Goal: Task Accomplishment & Management: Use online tool/utility

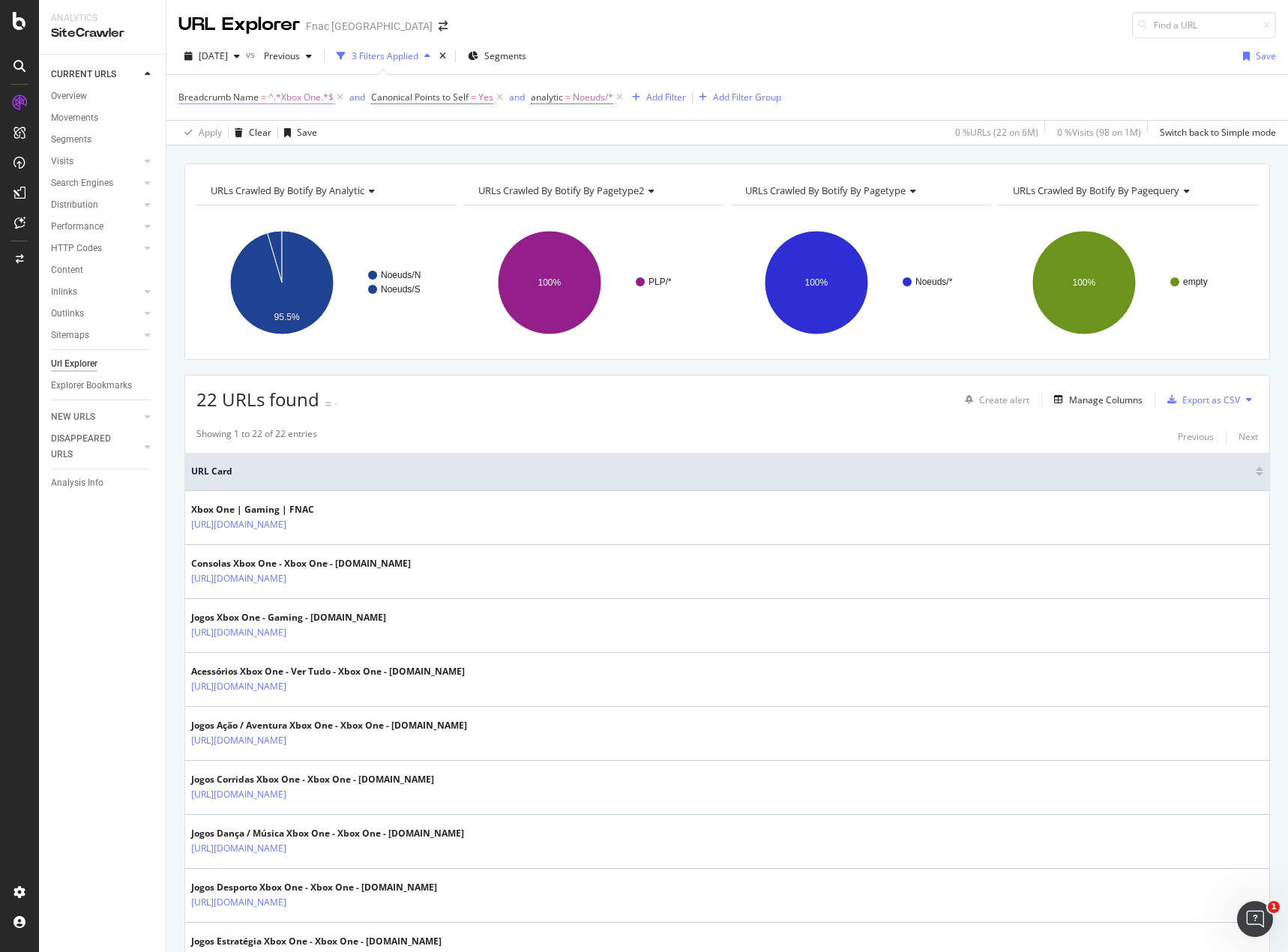
click at [302, 94] on span "^.*Xbox One.*$" at bounding box center [300, 98] width 65 height 21
click at [236, 182] on input "Xbox One" at bounding box center [262, 184] width 142 height 24
click at [239, 177] on input "Xbox One" at bounding box center [262, 184] width 142 height 24
drag, startPoint x: 239, startPoint y: 180, endPoint x: 207, endPoint y: 183, distance: 32.1
click at [226, 181] on input "Xbox One" at bounding box center [262, 184] width 142 height 24
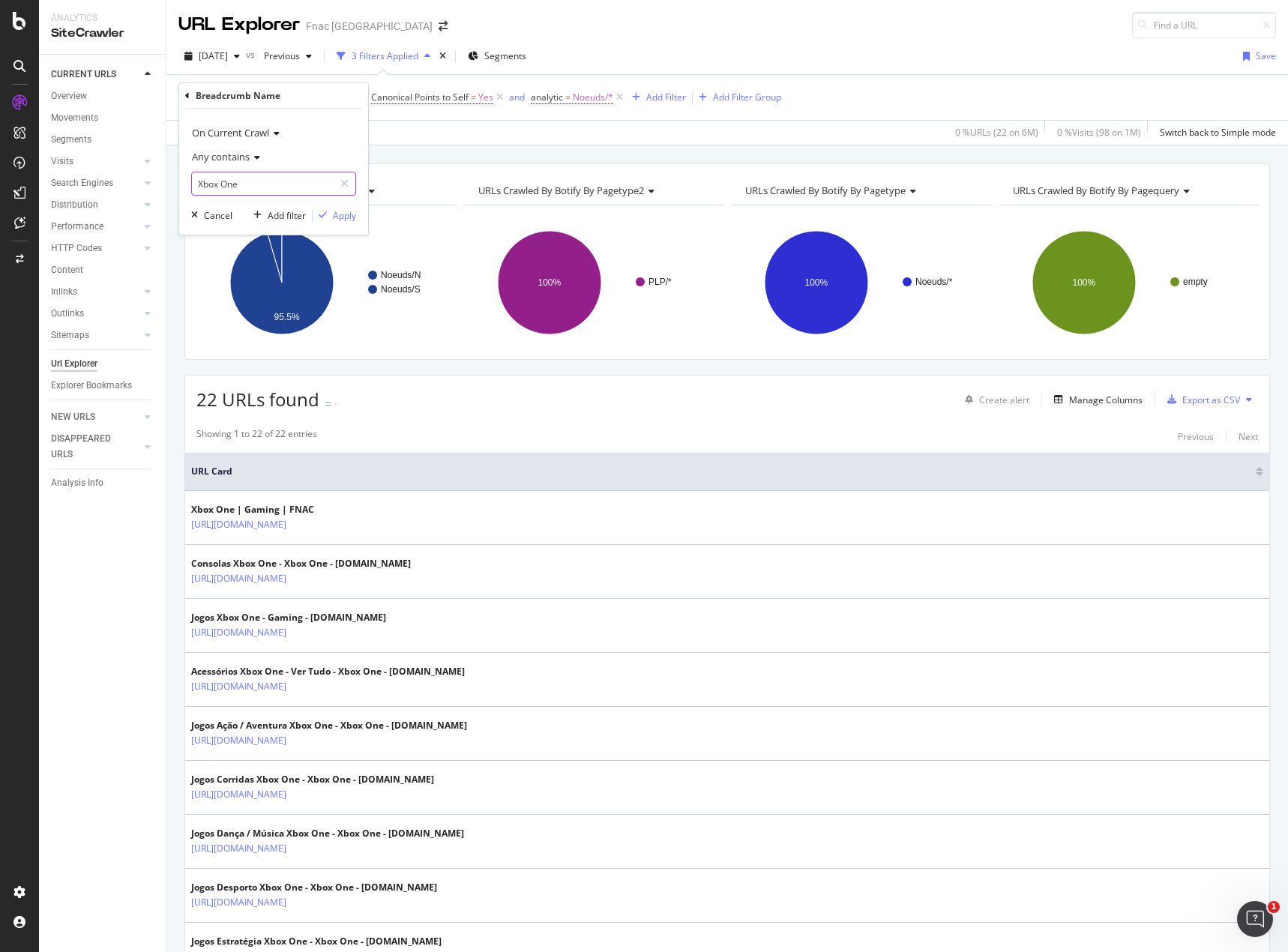
drag, startPoint x: 207, startPoint y: 183, endPoint x: 232, endPoint y: 187, distance: 25.3
click at [232, 187] on input "Xbox One" at bounding box center [262, 184] width 142 height 24
click at [231, 183] on input "Xbox One" at bounding box center [262, 184] width 142 height 24
drag, startPoint x: 235, startPoint y: 186, endPoint x: 224, endPoint y: 180, distance: 12.5
click at [224, 180] on input "Xbox One" at bounding box center [262, 184] width 142 height 24
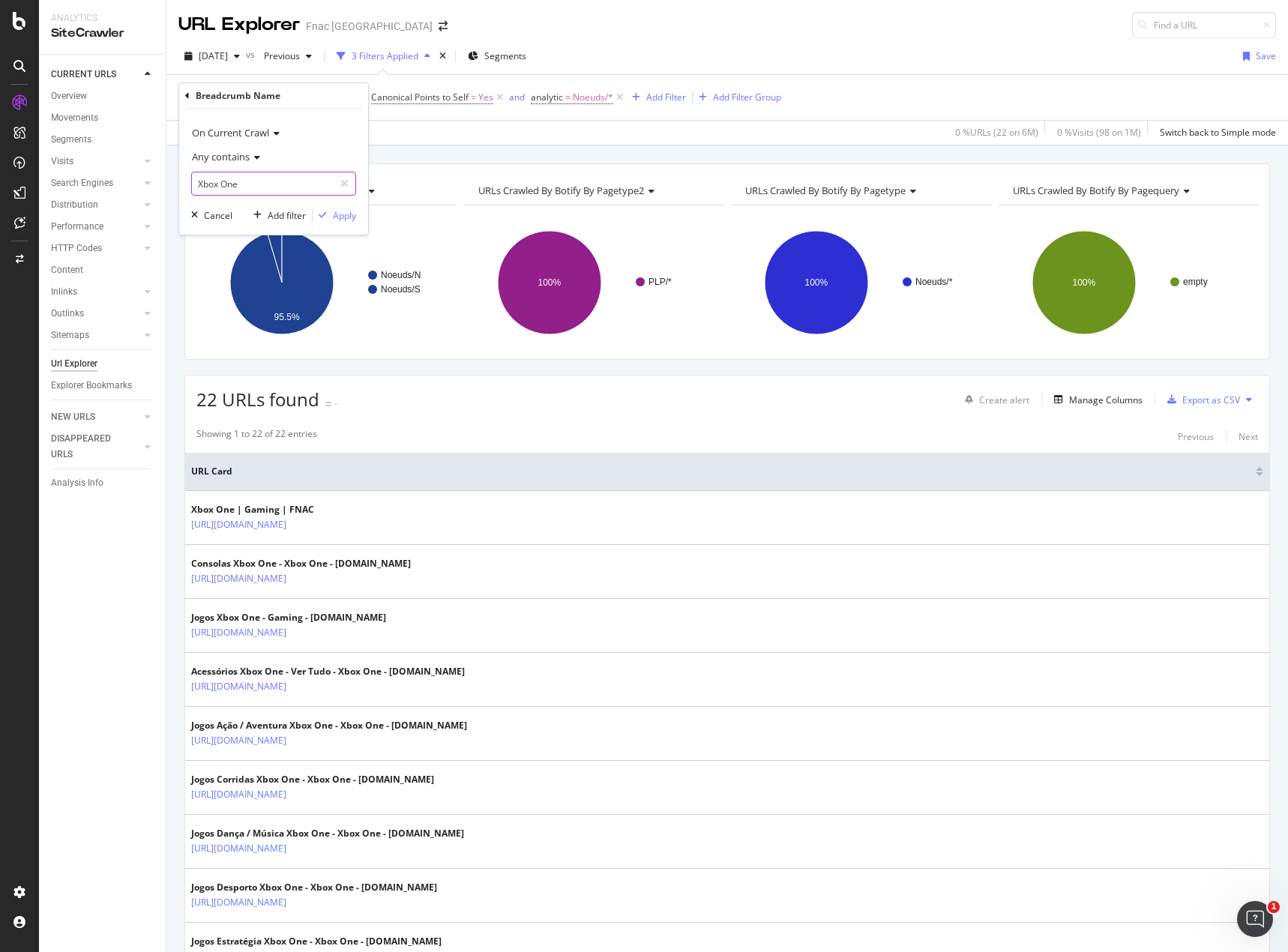
drag, startPoint x: 243, startPoint y: 185, endPoint x: 224, endPoint y: 179, distance: 19.9
click at [224, 179] on input "Xbox One" at bounding box center [262, 184] width 142 height 24
click at [312, 175] on input "Xbox Series" at bounding box center [262, 184] width 142 height 24
click at [264, 175] on input "Xbox Series X |" at bounding box center [262, 184] width 142 height 24
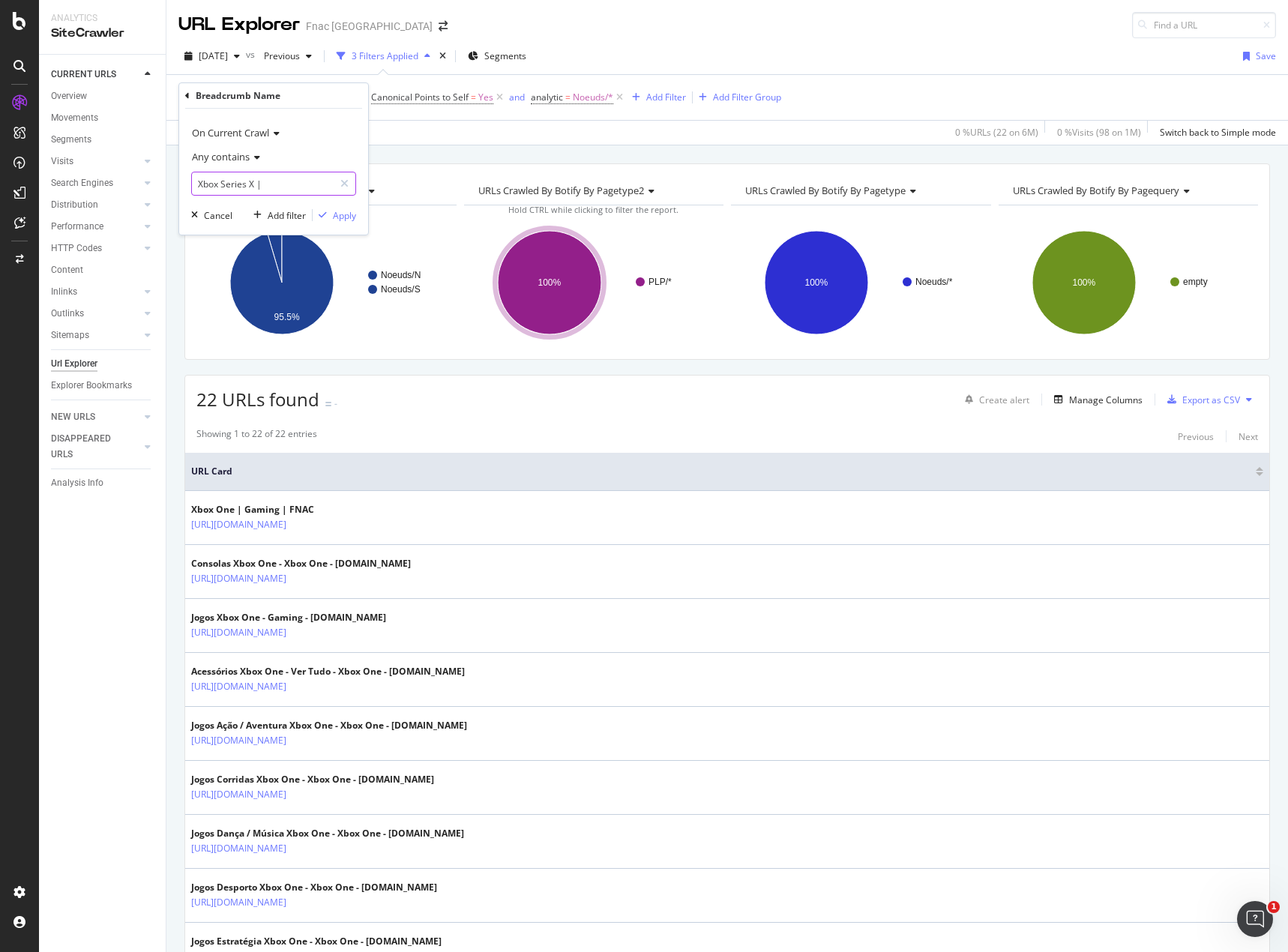
click at [264, 175] on input "Xbox Series X |" at bounding box center [262, 184] width 142 height 24
paste input "Series S"
type input "Xbox Series X | Series S"
click at [347, 218] on div "Apply" at bounding box center [344, 215] width 24 height 13
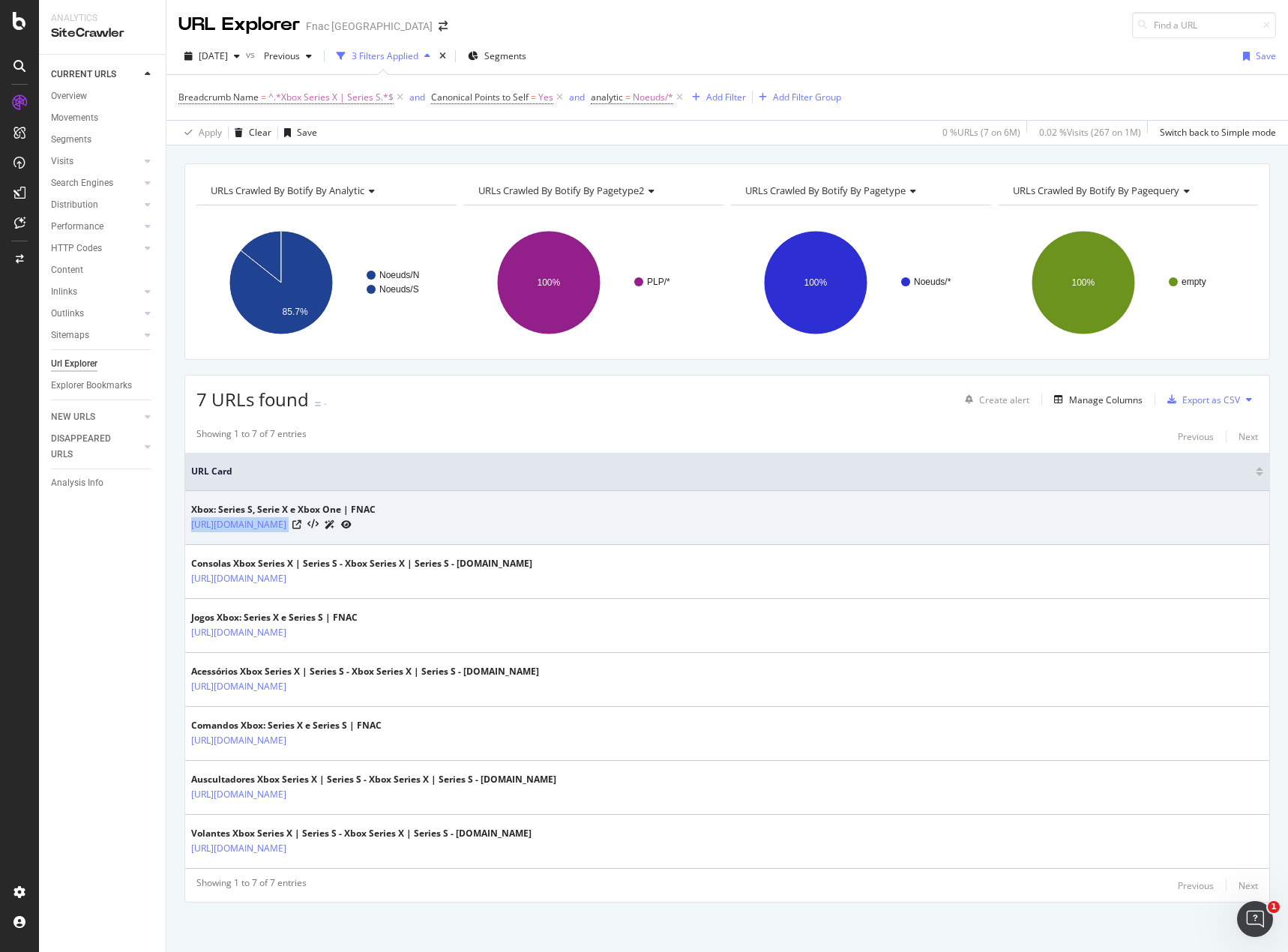
drag, startPoint x: 185, startPoint y: 522, endPoint x: 455, endPoint y: 537, distance: 270.4
click at [455, 537] on td "Xbox: Series S, Serie X e Xbox One | FNAC https://www.fnac.pt/gaming/Xbox-Serie…" at bounding box center [727, 518] width 1084 height 54
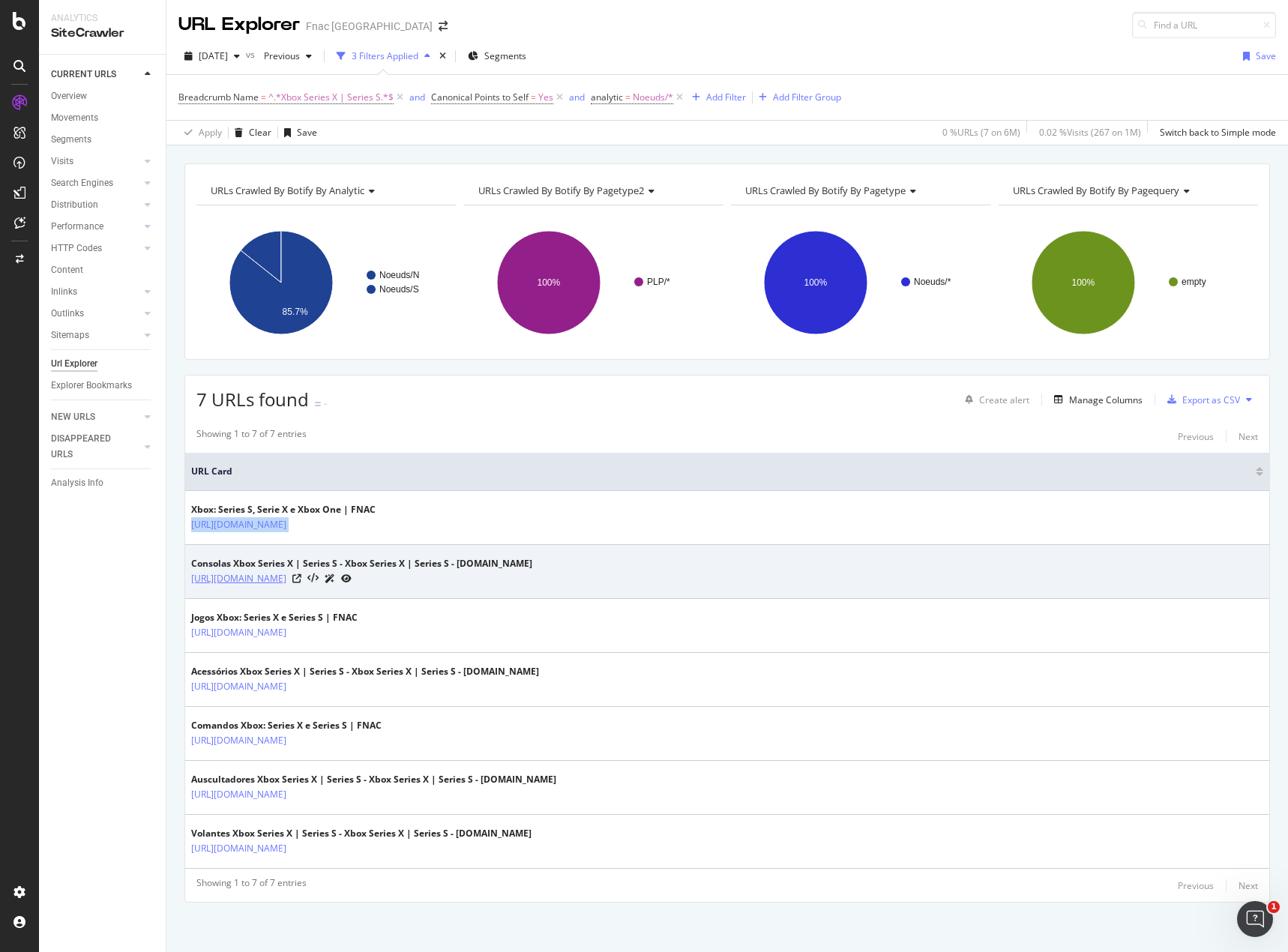
copy tbody "https://www.fnac.pt/gaming/Xbox-Series-X-Series-S/s1333505"
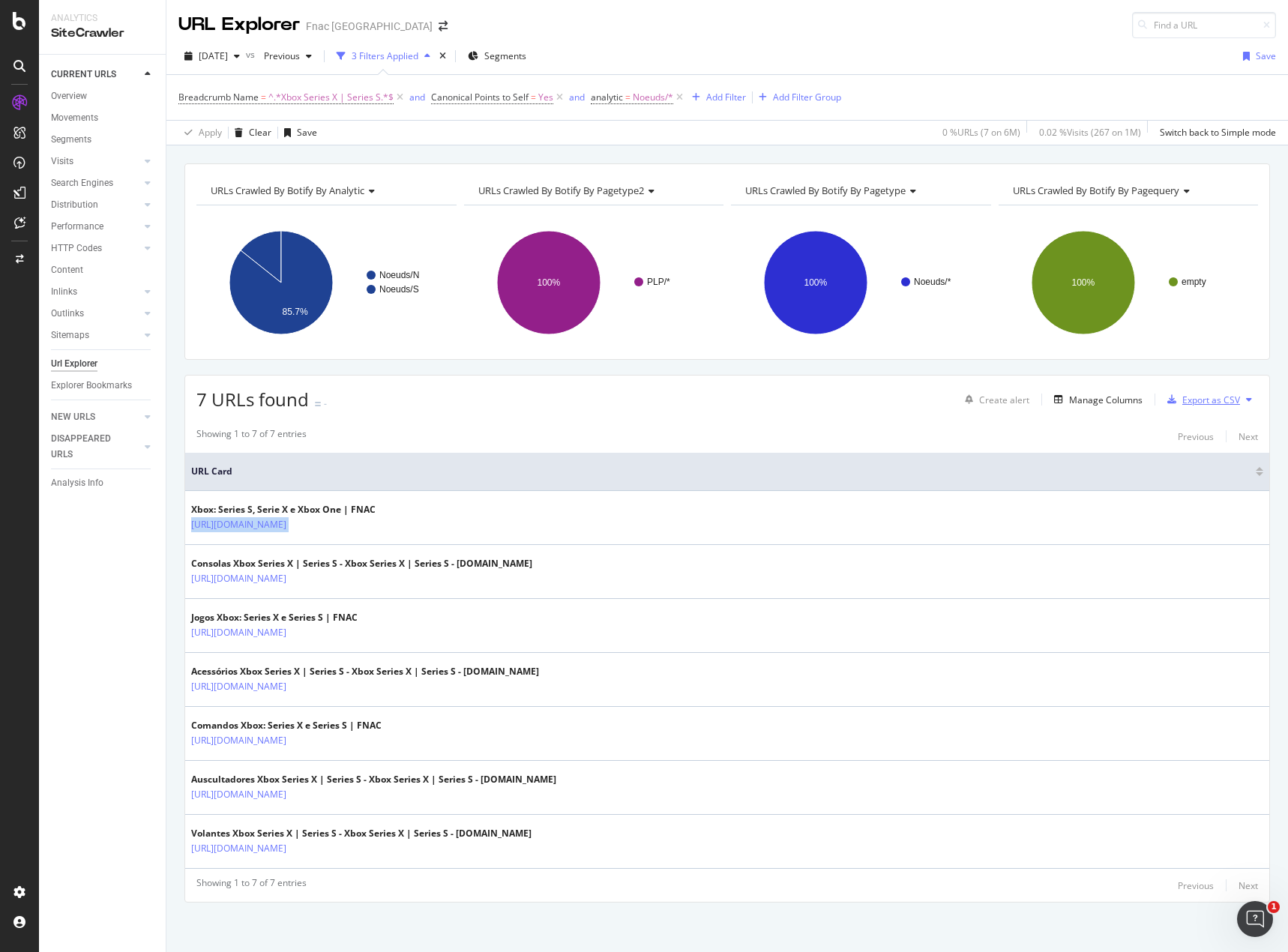
click at [1202, 397] on div "Export as CSV" at bounding box center [1211, 400] width 57 height 13
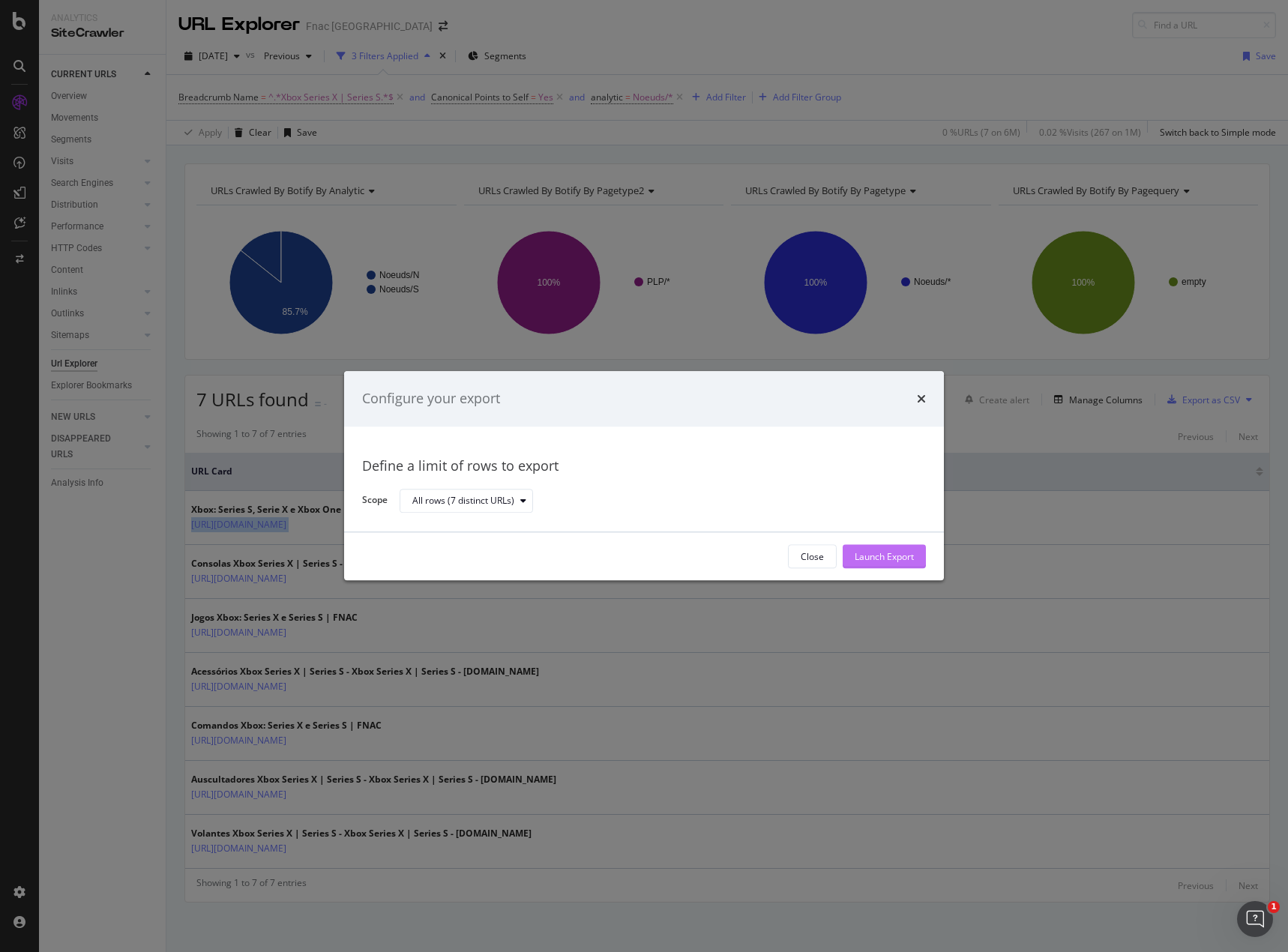
click at [895, 551] on div "Launch Export" at bounding box center [884, 557] width 59 height 13
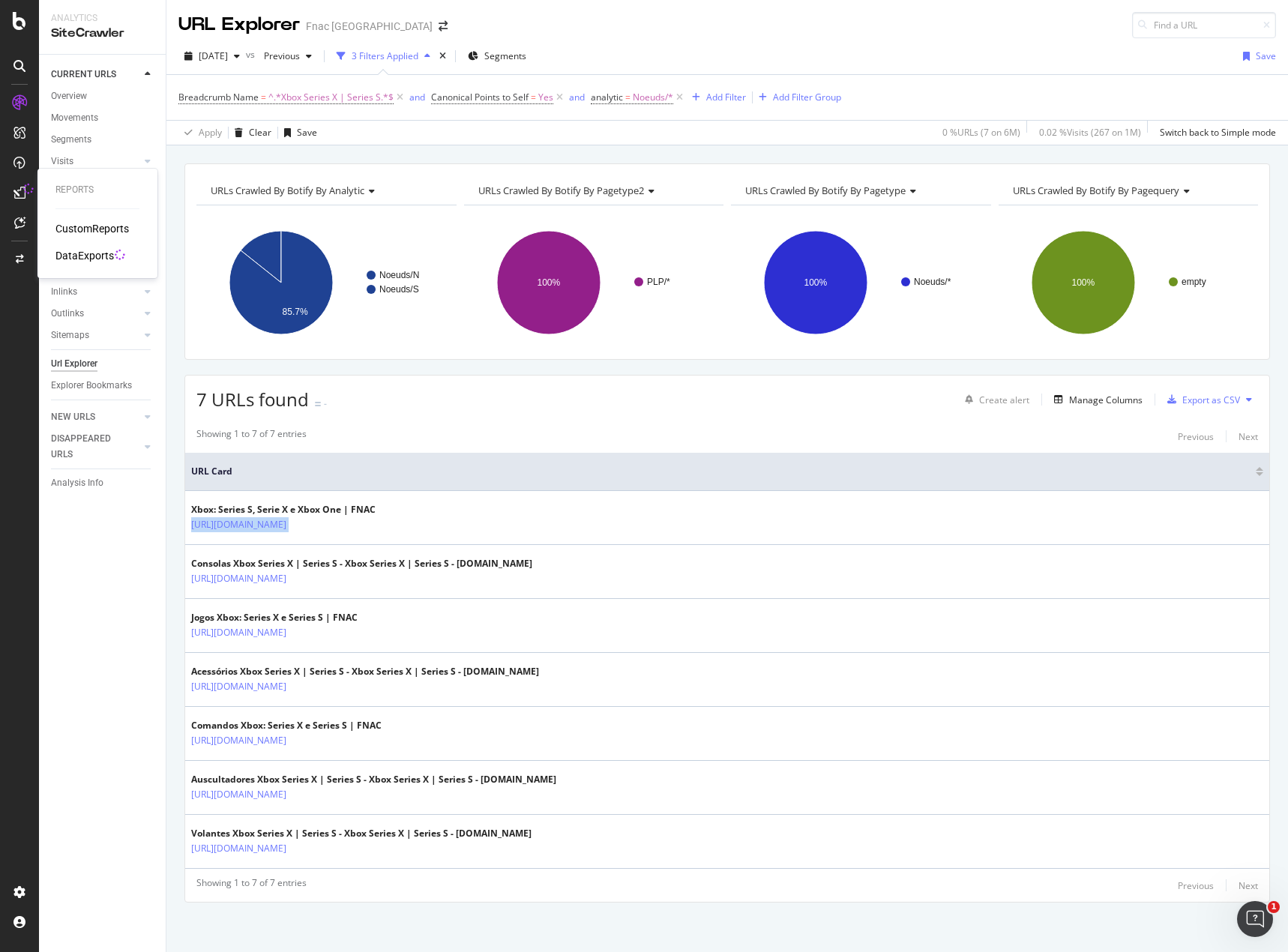
click at [83, 253] on div "DataExports" at bounding box center [84, 255] width 58 height 15
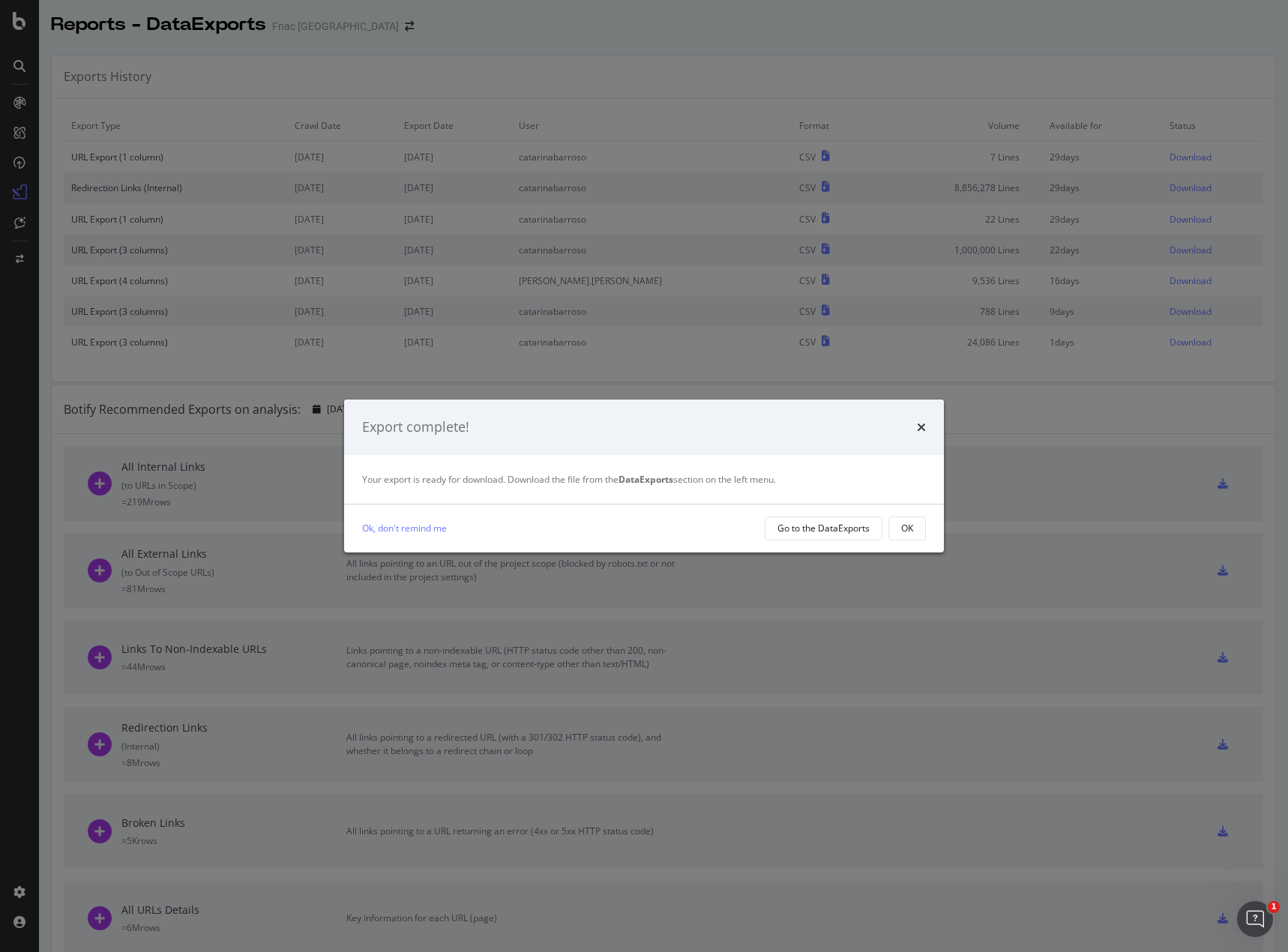
click at [900, 543] on div "Ok, don't remind me Go to the DataExports OK" at bounding box center [644, 528] width 600 height 48
click at [908, 531] on div "OK" at bounding box center [907, 528] width 12 height 13
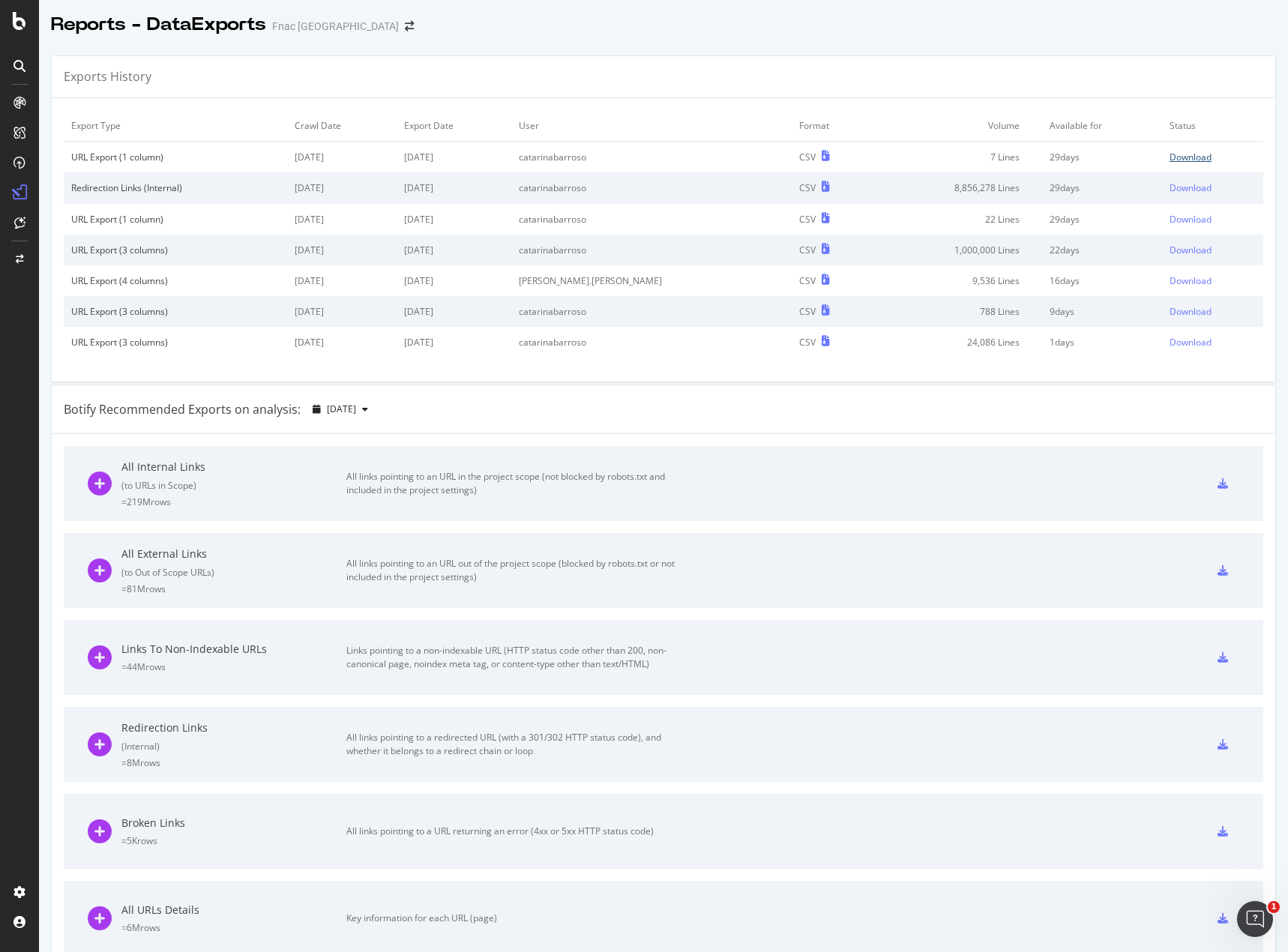
drag, startPoint x: 1157, startPoint y: 159, endPoint x: 1158, endPoint y: 168, distance: 9.1
click at [1170, 159] on div "Download" at bounding box center [1190, 157] width 42 height 13
